Goal: Check status

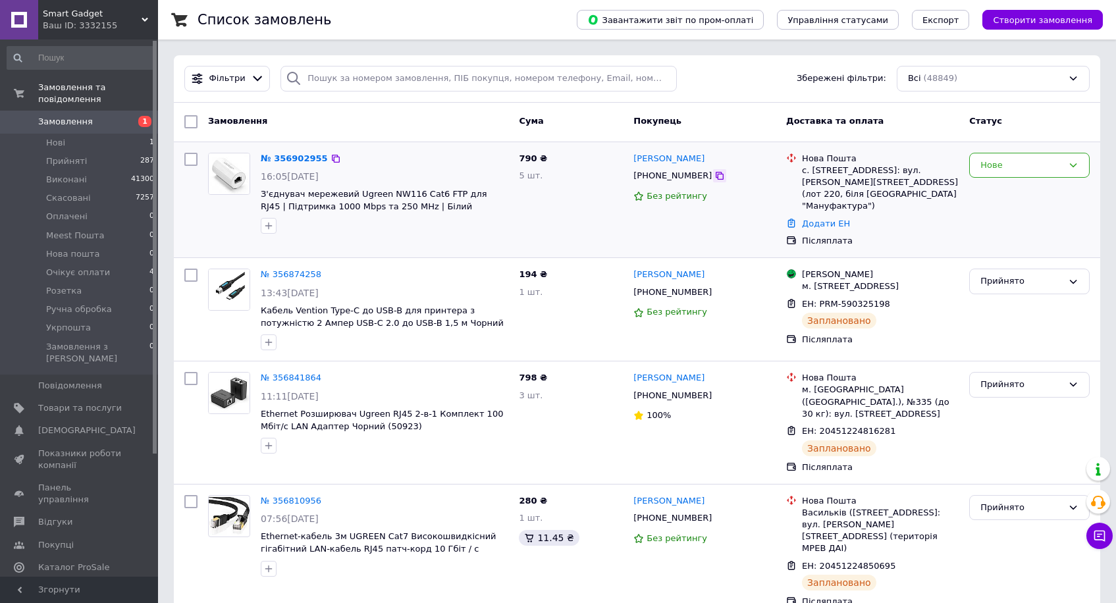
click at [715, 180] on icon at bounding box center [720, 176] width 11 height 11
click at [303, 150] on div "№ 356902955 16:05, 12.08.2025 З'єднувач мережевий Ugreen NW116 Cat6 FTP для RJ4…" at bounding box center [385, 194] width 258 height 92
click at [308, 156] on link "№ 356902955" at bounding box center [294, 158] width 67 height 10
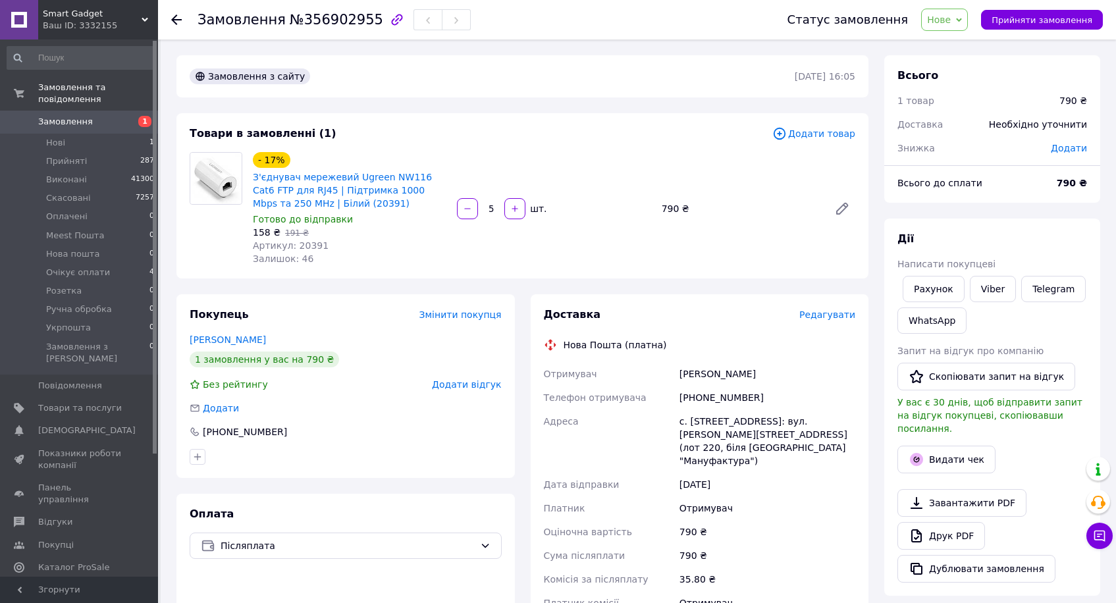
scroll to position [314, 0]
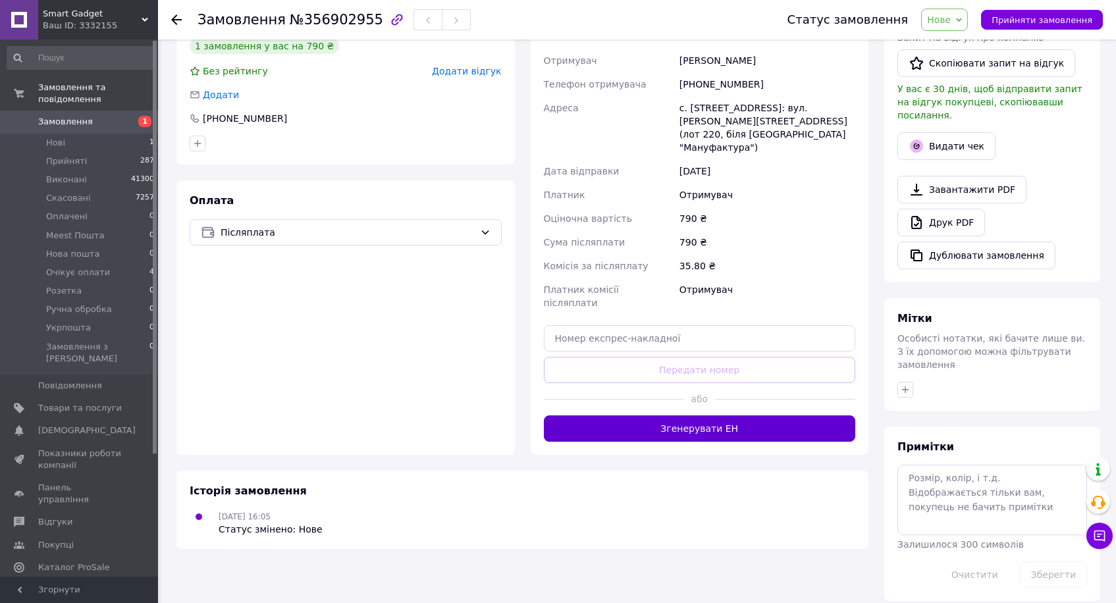
drag, startPoint x: 767, startPoint y: 402, endPoint x: 784, endPoint y: 393, distance: 19.7
click at [767, 401] on div "Доставка Редагувати Нова Пошта (платна) Отримувач Воронков Юрий Телефон отримув…" at bounding box center [700, 218] width 339 height 474
click at [742, 416] on button "Згенерувати ЕН" at bounding box center [700, 429] width 312 height 26
click at [961, 13] on span "Нове" at bounding box center [944, 20] width 47 height 22
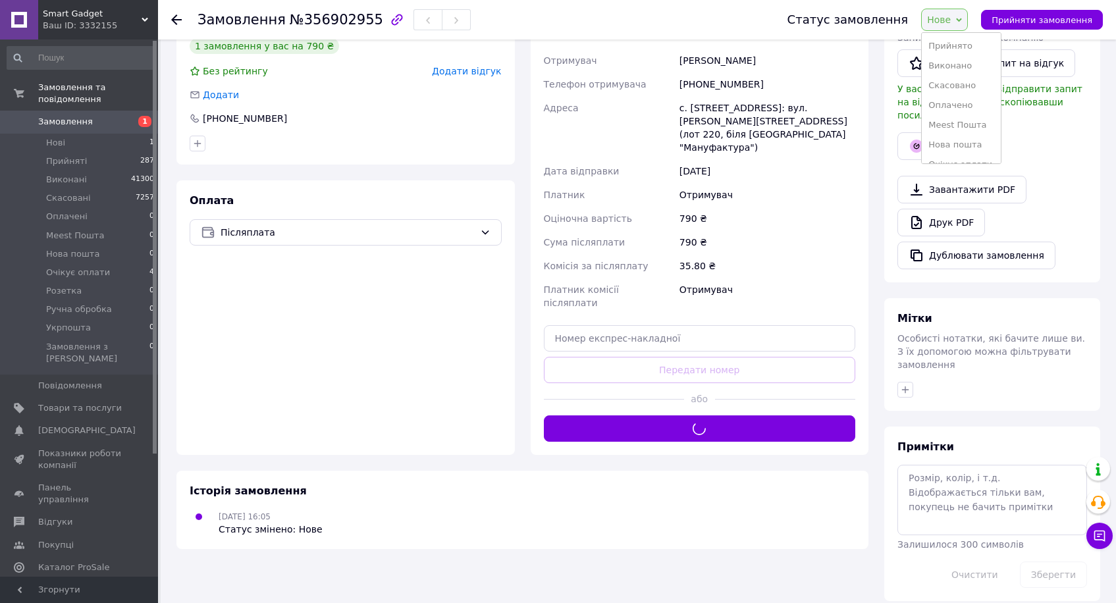
click at [960, 36] on ul "Прийнято Виконано Скасовано Оплачено Meest Пошта Нова пошта Очікує оплати Розет…" at bounding box center [961, 98] width 80 height 132
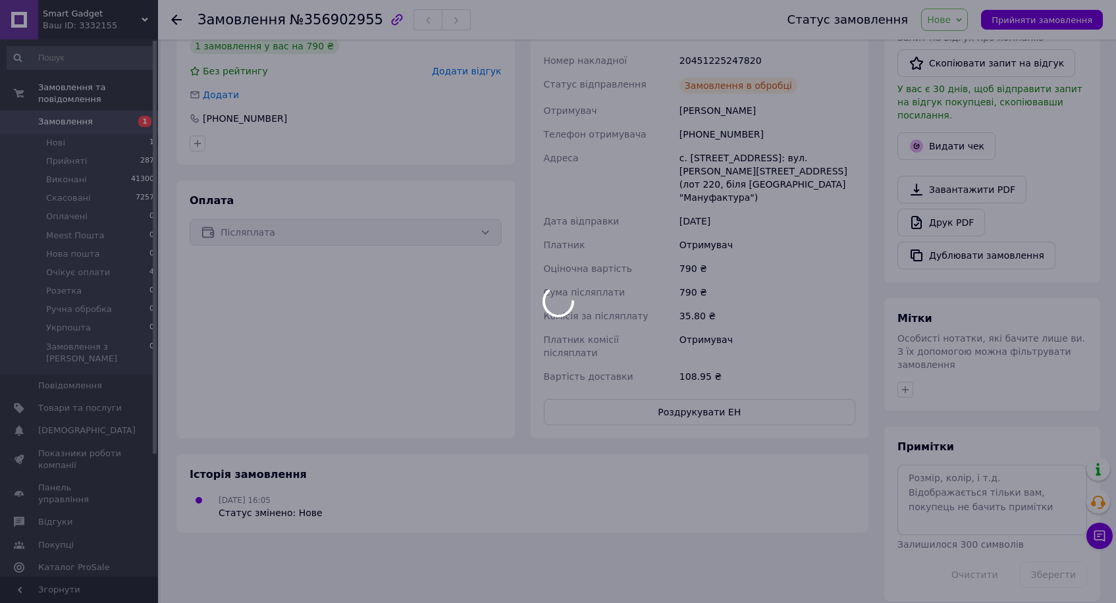
click at [951, 24] on span "Нове" at bounding box center [939, 19] width 24 height 11
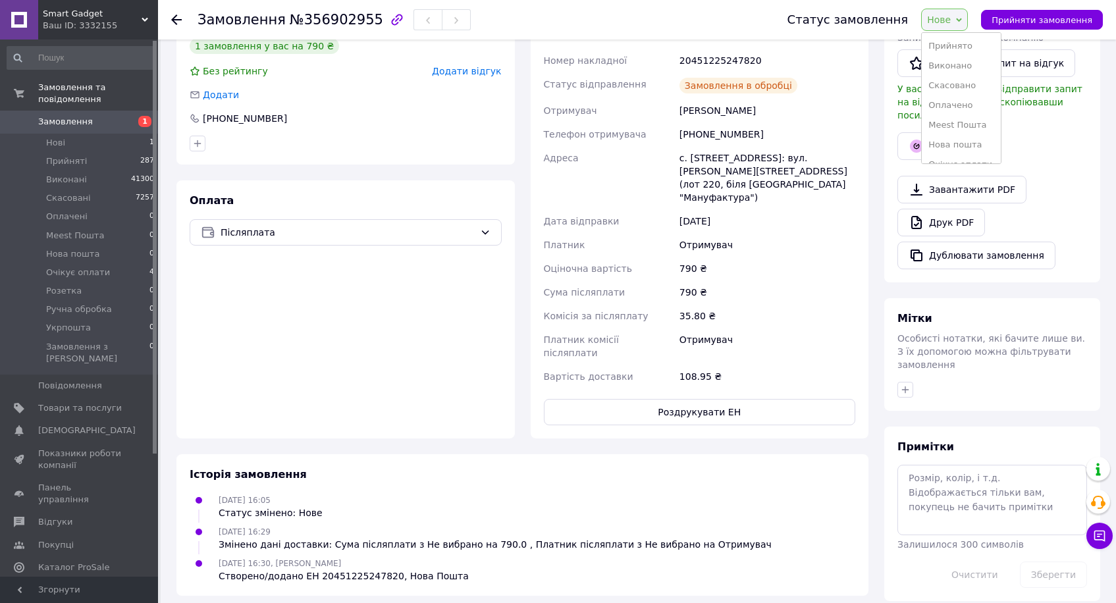
click at [957, 43] on li "Прийнято" at bounding box center [961, 46] width 79 height 20
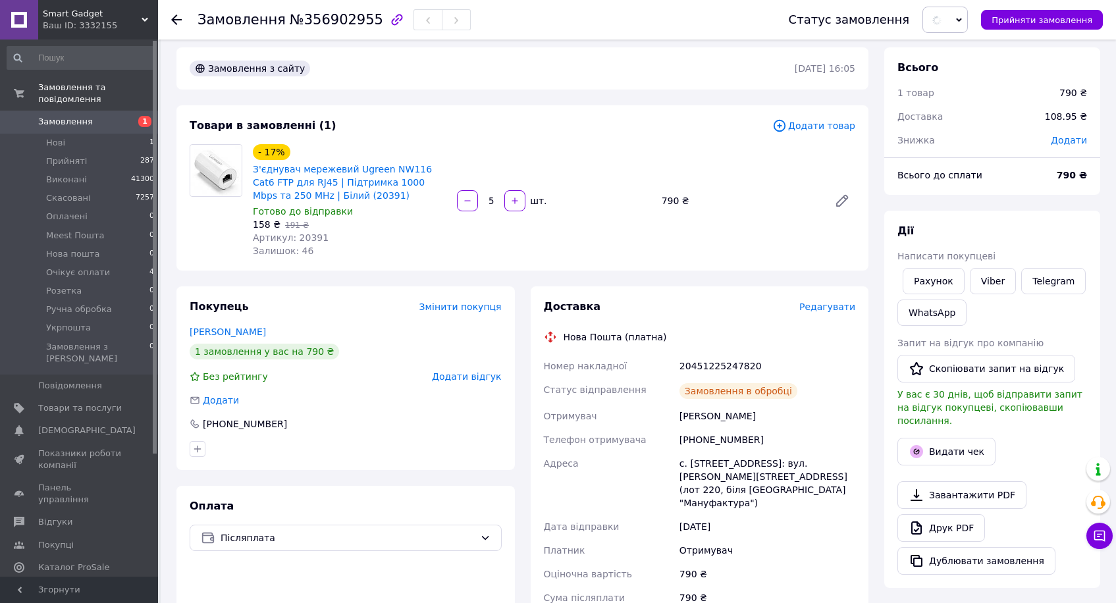
scroll to position [0, 0]
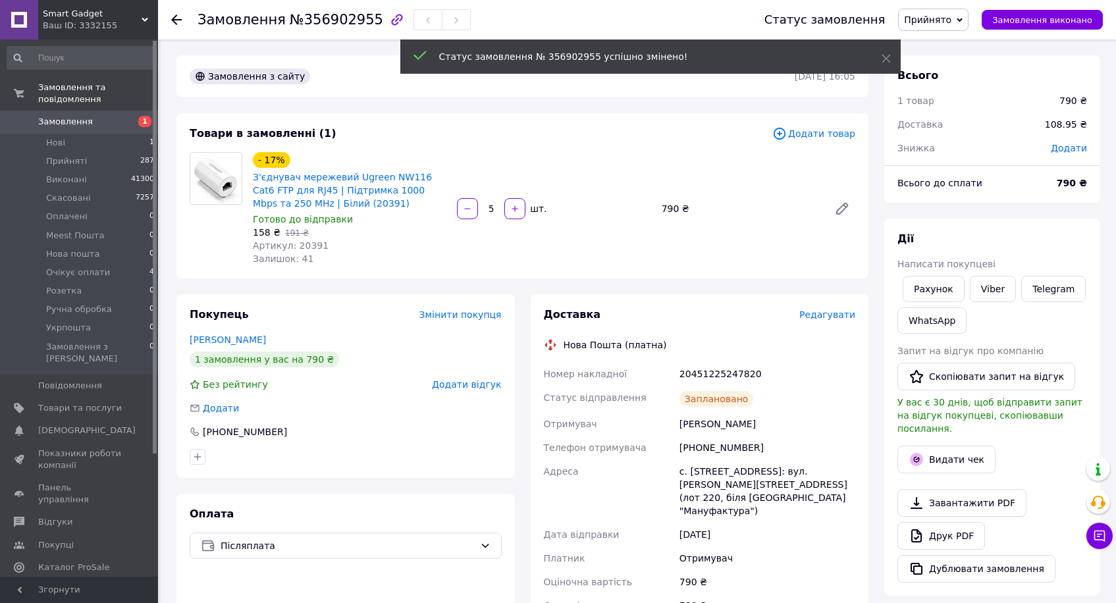
click at [309, 248] on span "Артикул: 20391" at bounding box center [291, 245] width 76 height 11
copy span "20391"
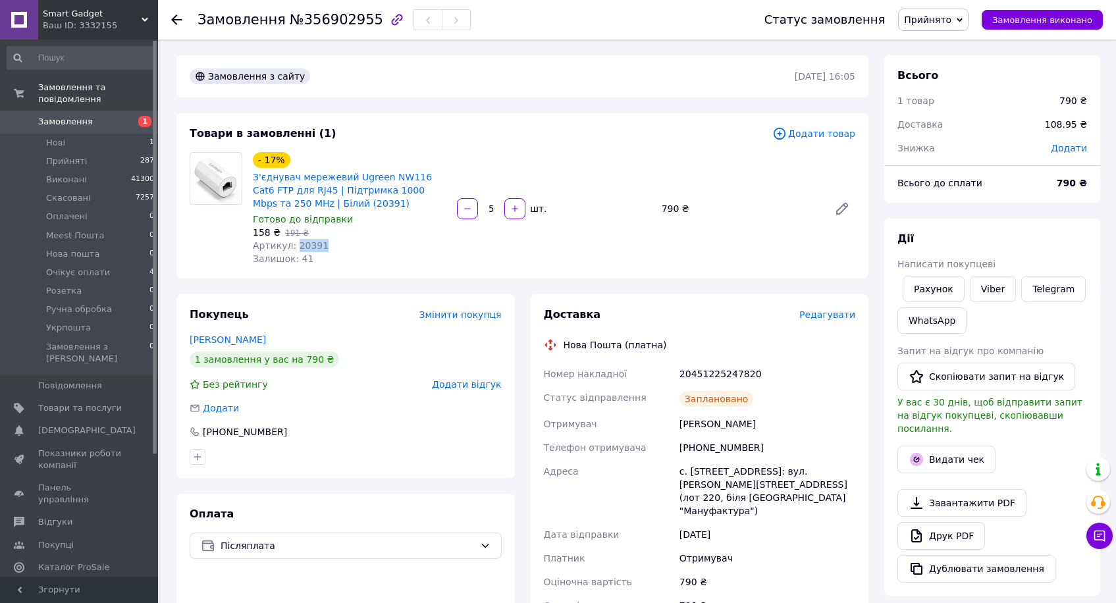
click at [710, 360] on div "Доставка Редагувати Нова Пошта (платна) Номер накладної 20451225247820 Статус в…" at bounding box center [700, 523] width 312 height 431
click at [715, 370] on div "20451225247820" at bounding box center [767, 374] width 181 height 24
copy div "20451225247820"
